Goal: Check status: Check status

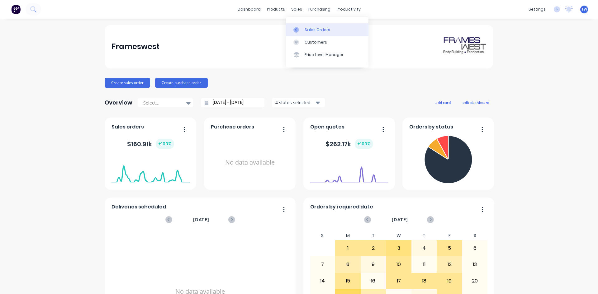
click at [317, 30] on div "Sales Orders" at bounding box center [318, 30] width 26 height 6
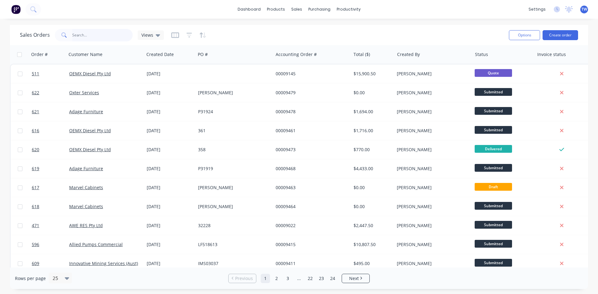
click at [83, 33] on input "text" at bounding box center [102, 35] width 61 height 12
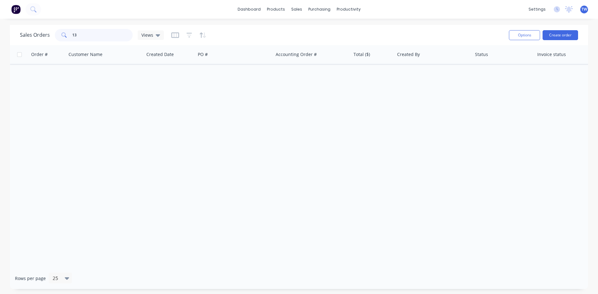
type input "1"
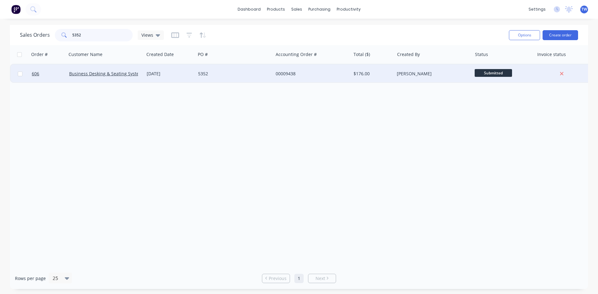
type input "5352"
click at [188, 79] on div "[DATE]" at bounding box center [169, 73] width 51 height 19
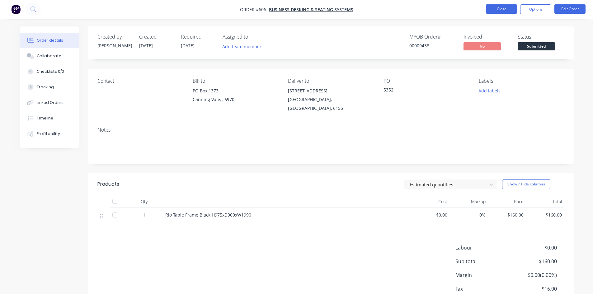
click at [502, 11] on button "Close" at bounding box center [501, 8] width 31 height 9
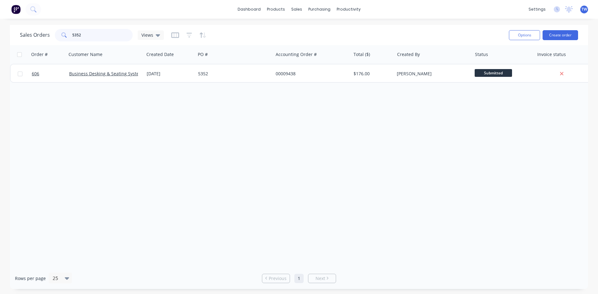
click at [89, 36] on input "5352" at bounding box center [102, 35] width 61 height 12
type input "5"
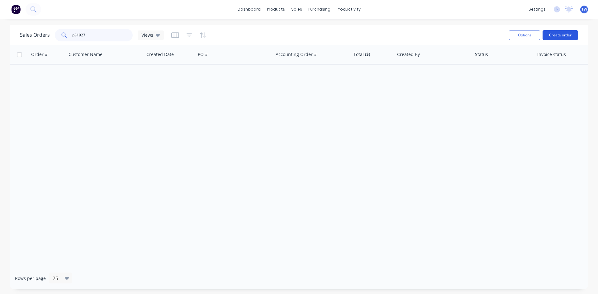
type input "p31927"
